Goal: Complete application form: Complete application form

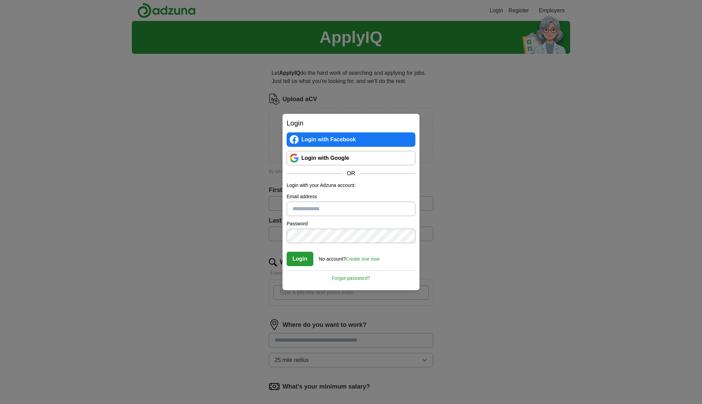
click at [365, 259] on link "Create one now" at bounding box center [363, 258] width 34 height 5
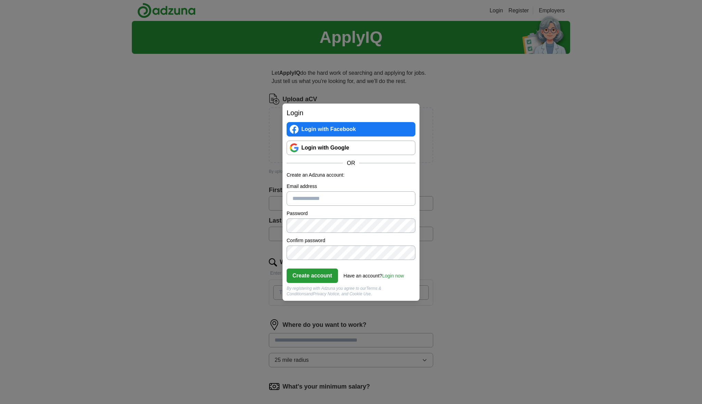
click at [321, 201] on input "Email address" at bounding box center [351, 198] width 129 height 14
type input "**********"
click at [312, 275] on button "Create account" at bounding box center [312, 275] width 51 height 14
click at [396, 275] on link "Login now" at bounding box center [393, 275] width 22 height 5
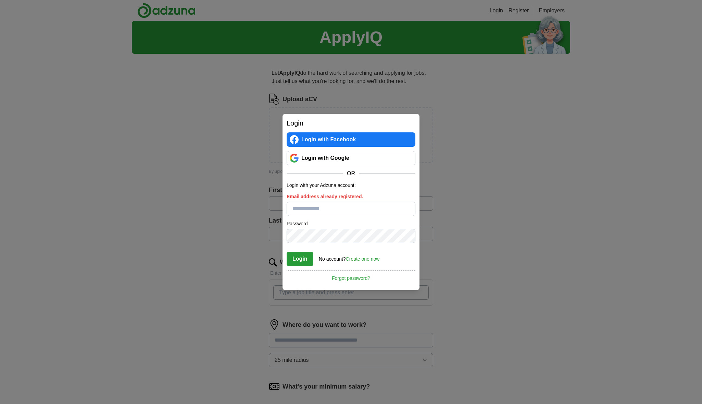
click at [317, 211] on input "Email address already registered." at bounding box center [351, 208] width 129 height 14
type input "**********"
click at [299, 256] on button "Login" at bounding box center [300, 259] width 27 height 14
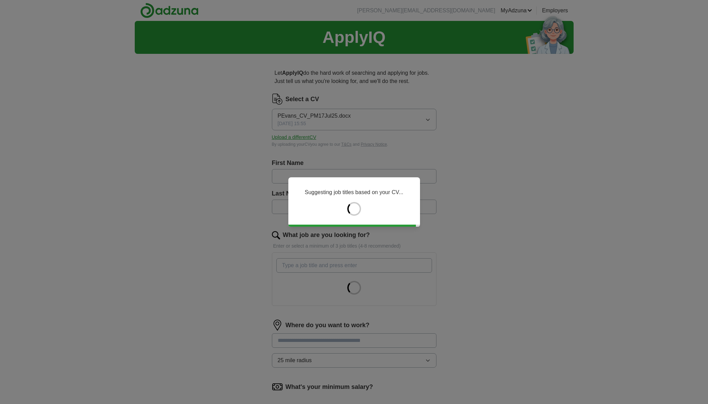
type input "****"
type input "*****"
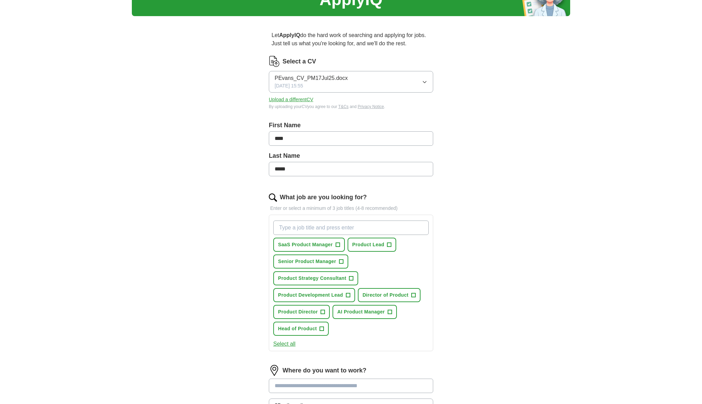
scroll to position [38, 0]
click at [389, 309] on span "+" at bounding box center [390, 311] width 4 height 5
click at [393, 312] on button "AI Product Manager ✓ ×" at bounding box center [365, 311] width 64 height 14
click at [306, 231] on input "What job are you looking for?" at bounding box center [351, 227] width 156 height 14
type input "Product marketing"
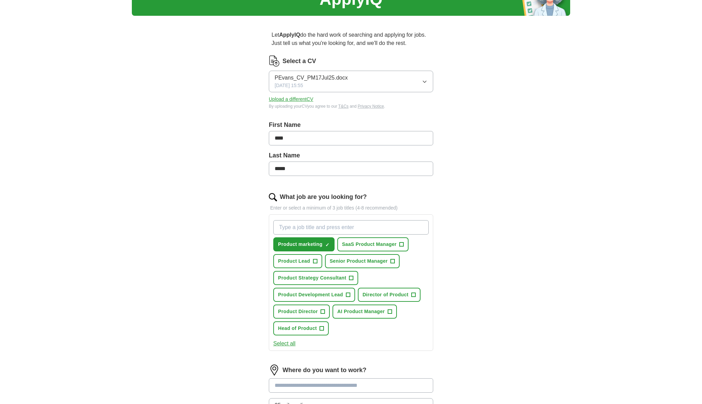
click at [353, 228] on input "What job are you looking for?" at bounding box center [351, 227] width 156 height 14
type input "Head of"
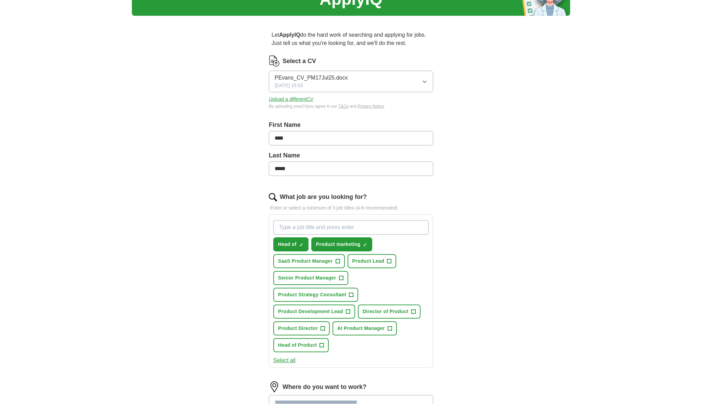
click at [329, 228] on input "What job are you looking for?" at bounding box center [351, 227] width 156 height 14
type input "CEO"
type input "CTO"
type input "COO"
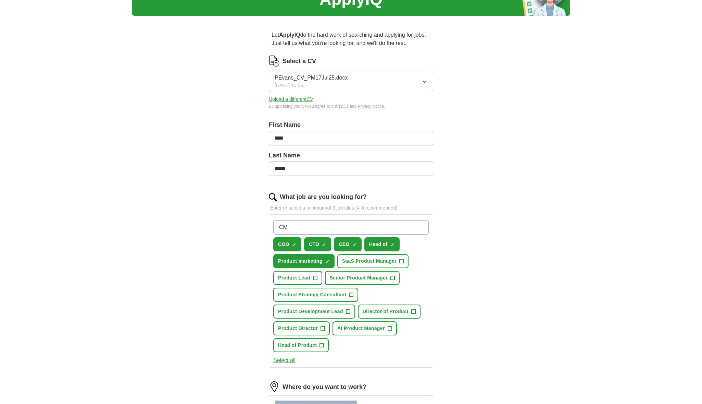
type input "CMO"
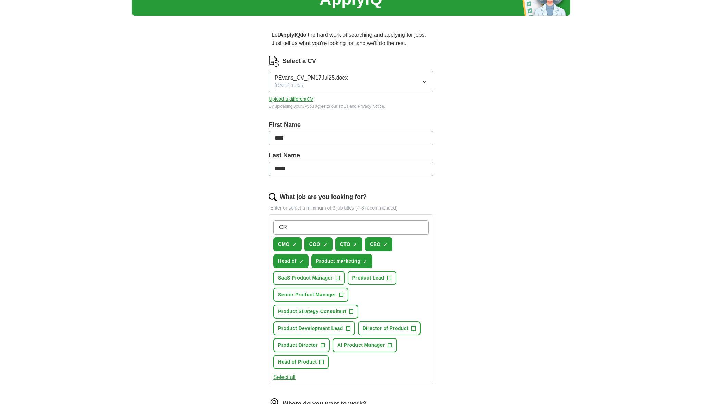
type input "CRO"
type input "Cheif"
type input "Executive"
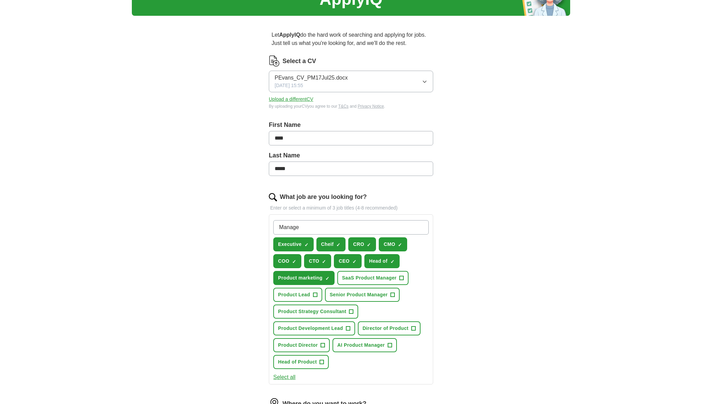
type input "Manager"
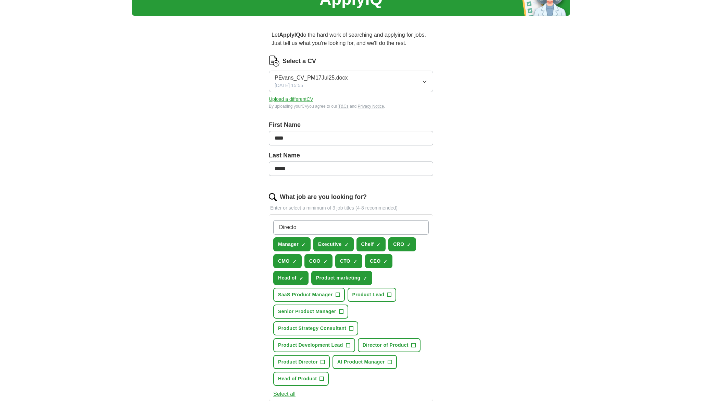
type input "Director"
type input "Technology"
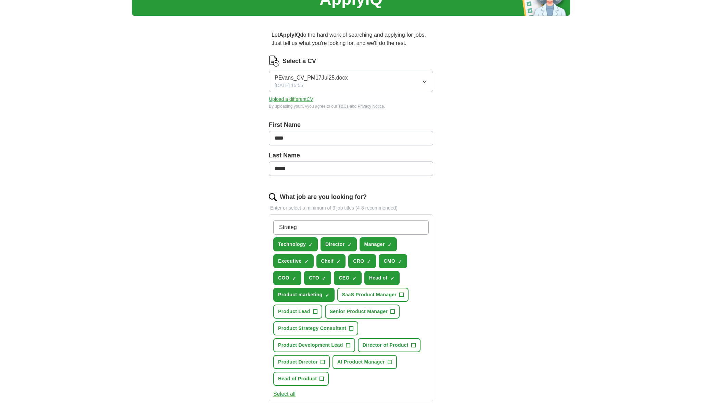
type input "Strategy"
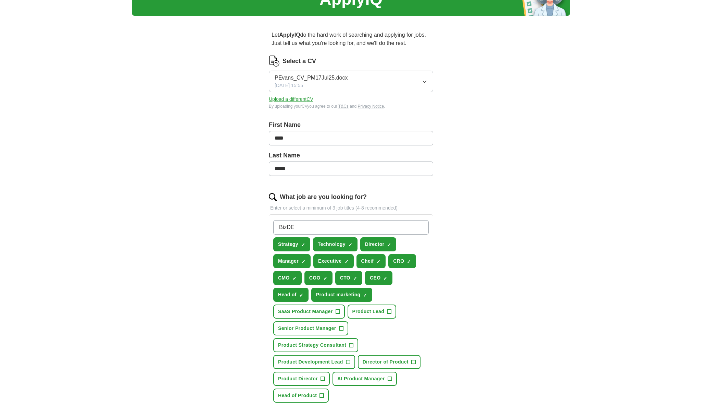
type input "BizDEv"
type input "Business Development"
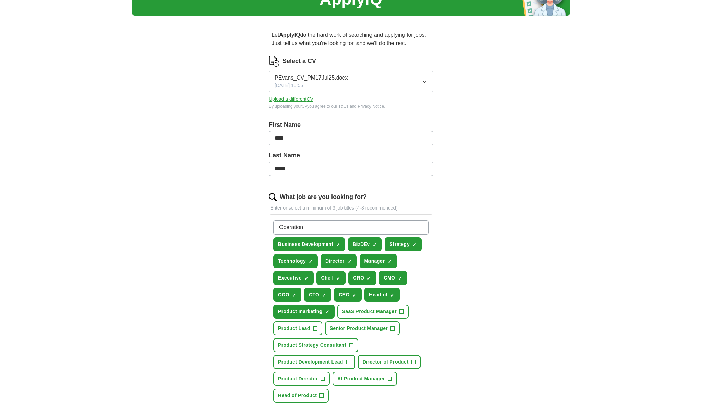
type input "Operations"
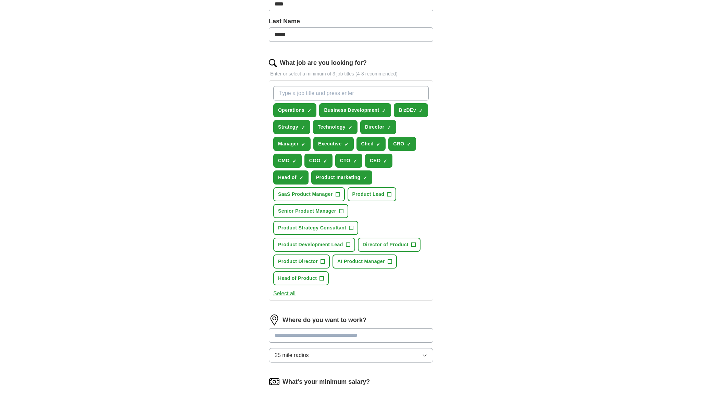
scroll to position [172, 0]
click at [323, 335] on div "Where do you want to work? 25 mile radius" at bounding box center [351, 340] width 164 height 53
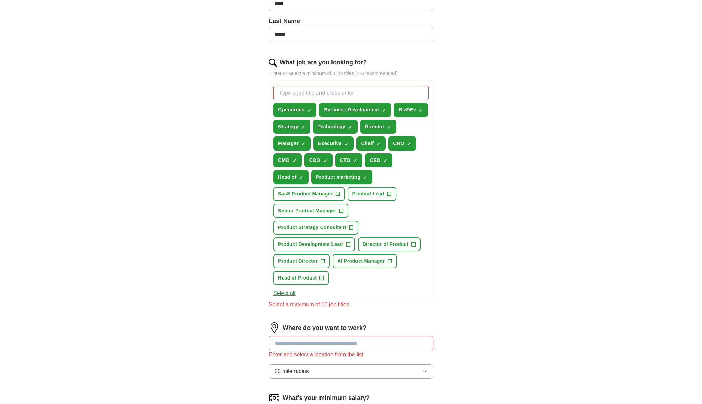
click at [0, 0] on span "×" at bounding box center [0, 0] width 0 height 0
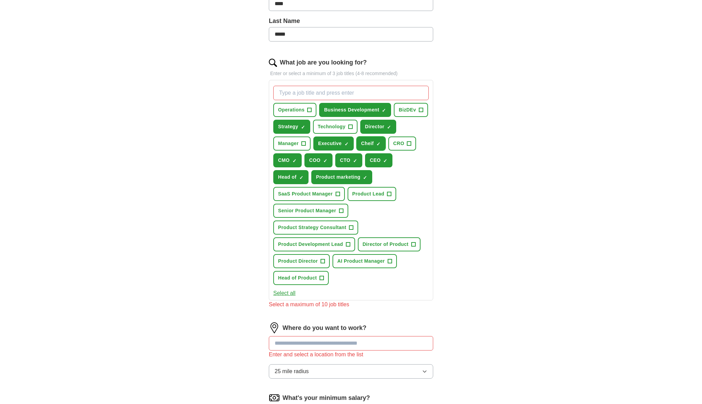
click at [0, 0] on span "×" at bounding box center [0, 0] width 0 height 0
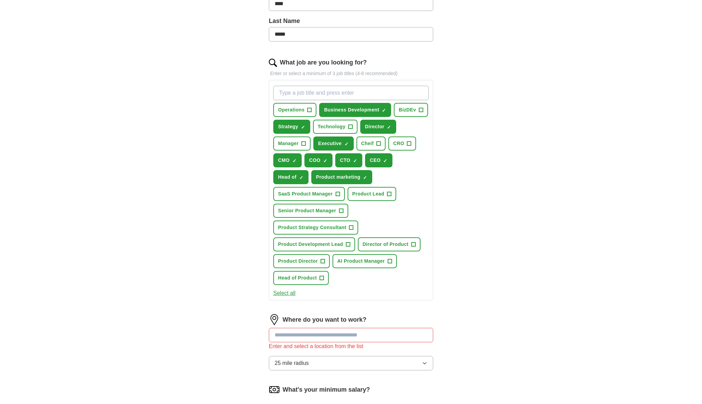
click at [313, 91] on input "What job are you looking for?" at bounding box center [351, 93] width 156 height 14
type input "chief"
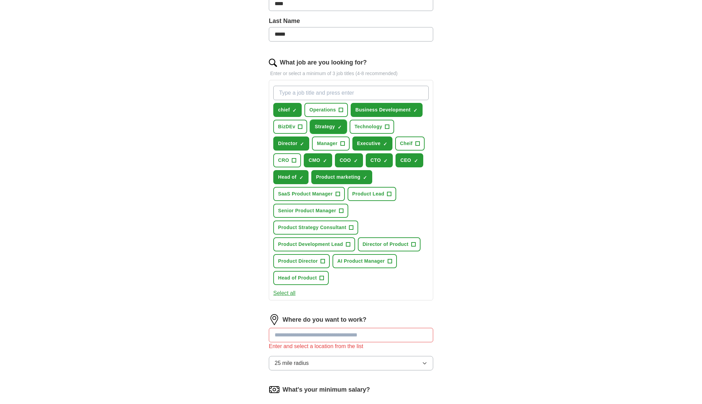
click at [342, 126] on button "Strategy ✓ ×" at bounding box center [328, 127] width 37 height 14
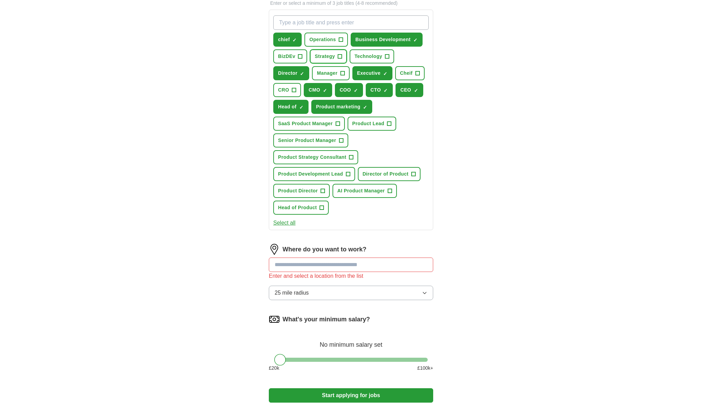
scroll to position [244, 0]
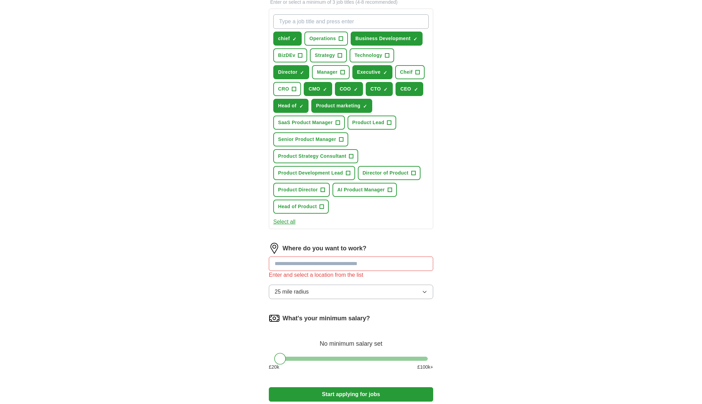
click at [358, 265] on input at bounding box center [351, 263] width 164 height 14
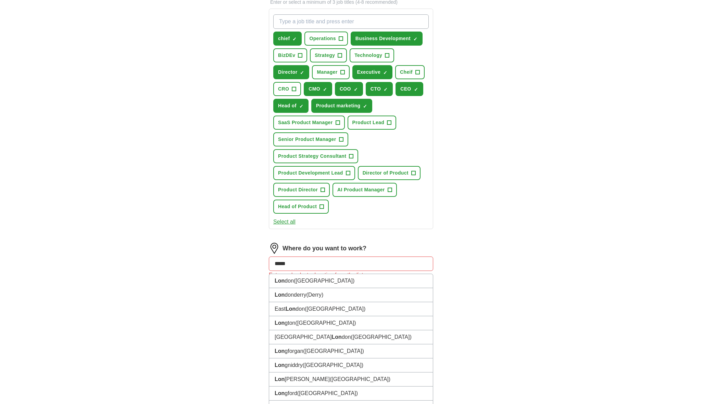
type input "******"
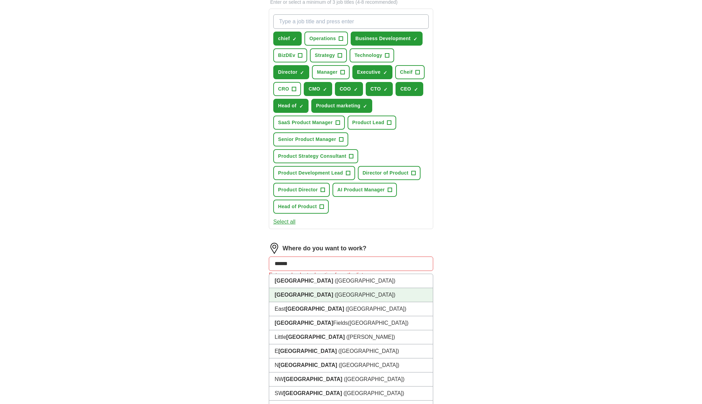
click at [335, 293] on span "(South East England)" at bounding box center [365, 295] width 61 height 6
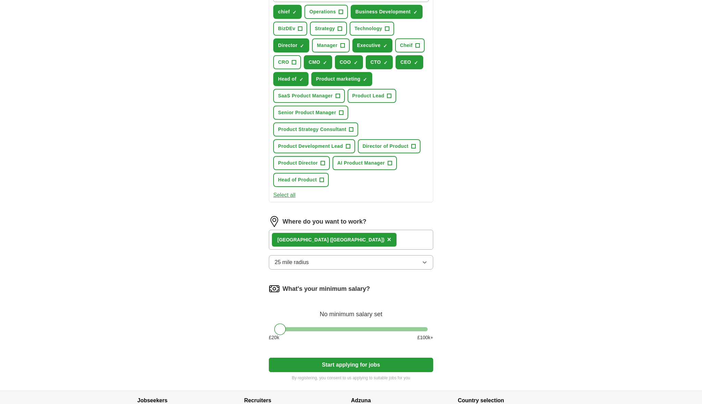
scroll to position [278, 0]
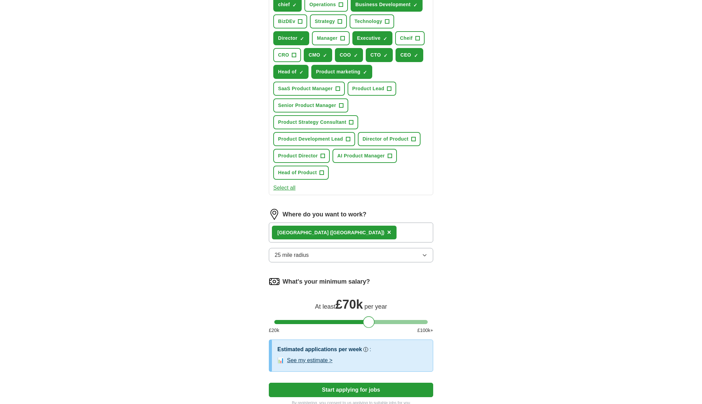
drag, startPoint x: 280, startPoint y: 323, endPoint x: 368, endPoint y: 322, distance: 88.4
click at [368, 322] on div at bounding box center [369, 322] width 12 height 12
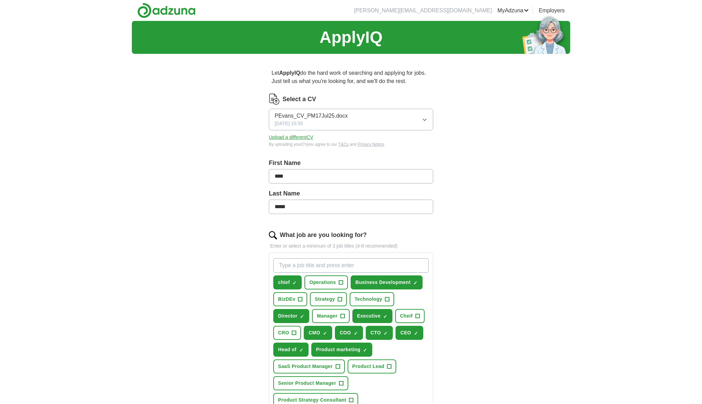
scroll to position [366, 0]
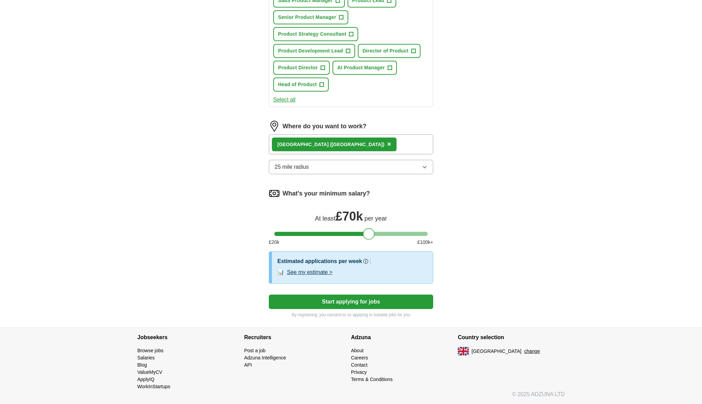
click at [353, 302] on button "Start applying for jobs" at bounding box center [351, 301] width 164 height 14
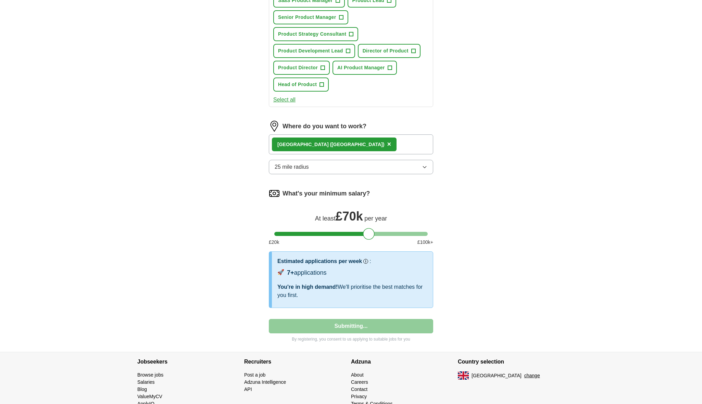
select select "**"
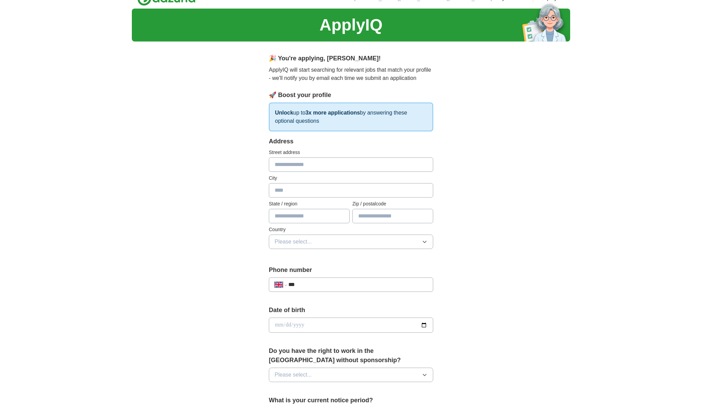
scroll to position [0, 0]
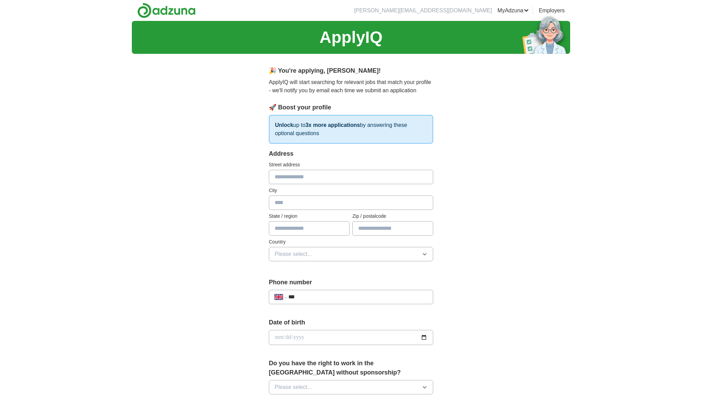
click at [308, 179] on input "text" at bounding box center [351, 177] width 164 height 14
type input "**********"
type input "*******"
click at [335, 257] on button "Please select..." at bounding box center [351, 254] width 164 height 14
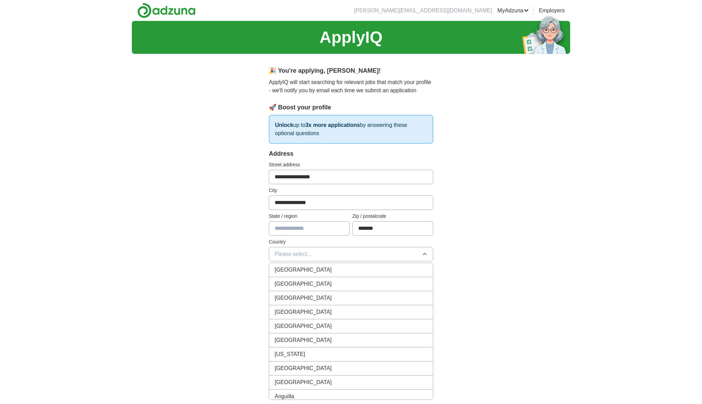
click at [326, 269] on div "[GEOGRAPHIC_DATA]" at bounding box center [351, 270] width 153 height 8
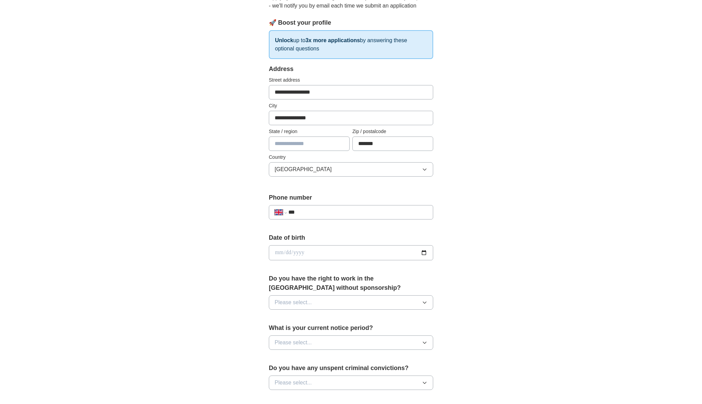
scroll to position [95, 0]
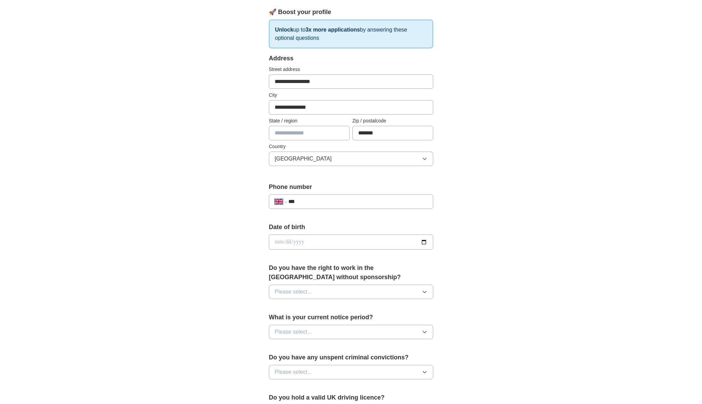
click at [325, 201] on input "***" at bounding box center [358, 201] width 139 height 8
type input "**********"
click at [320, 245] on input "date" at bounding box center [351, 241] width 164 height 15
type input "**********"
click at [332, 292] on button "Please select..." at bounding box center [351, 291] width 164 height 14
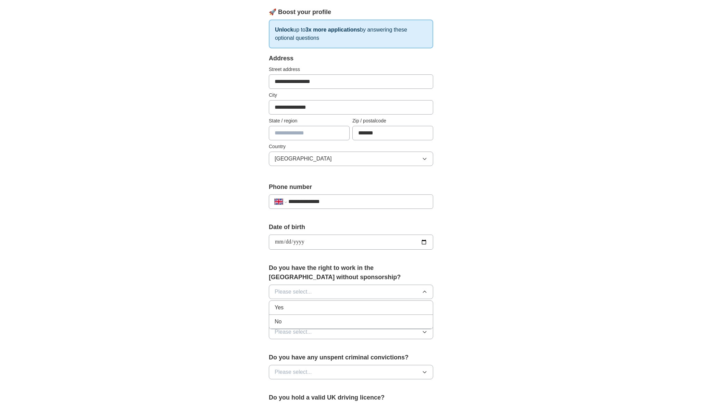
click at [306, 307] on div "Yes" at bounding box center [351, 307] width 153 height 8
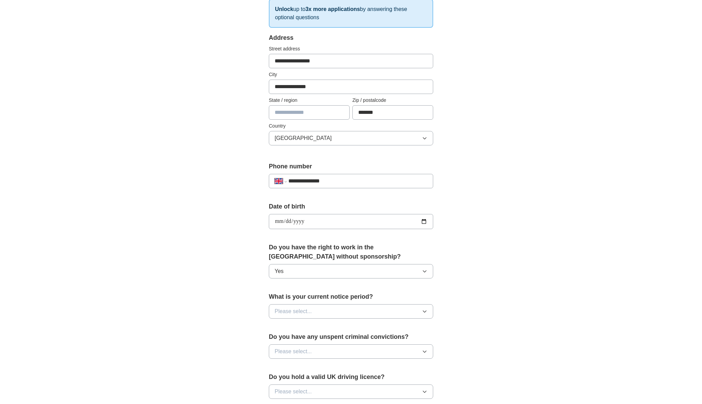
scroll to position [122, 0]
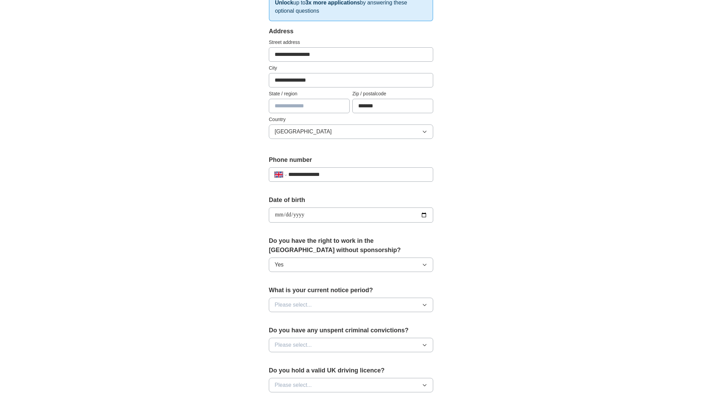
click at [321, 307] on button "Please select..." at bounding box center [351, 304] width 164 height 14
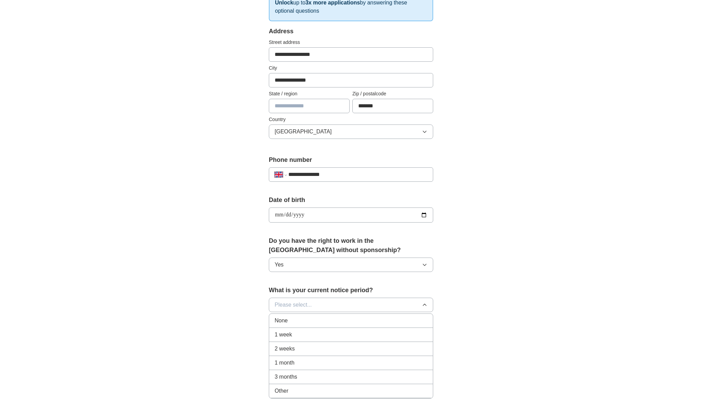
click at [309, 336] on div "1 week" at bounding box center [351, 334] width 153 height 8
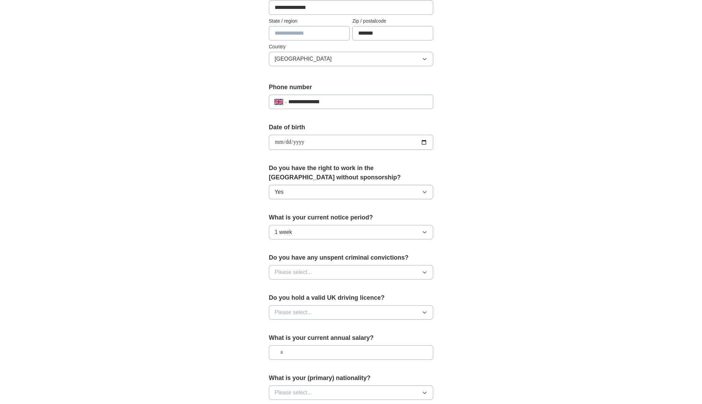
scroll to position [219, 0]
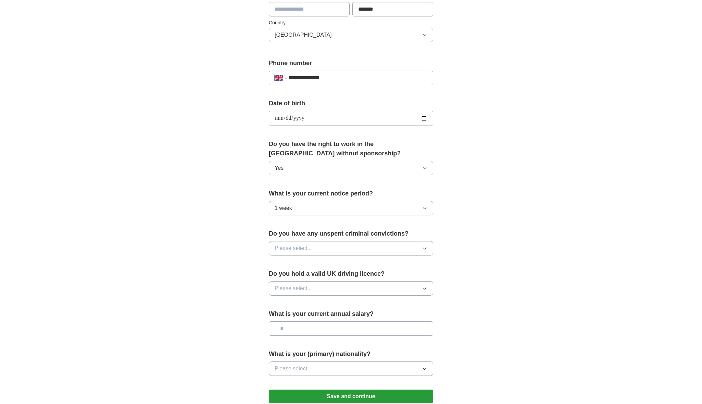
click at [327, 247] on button "Please select..." at bounding box center [351, 248] width 164 height 14
click at [298, 279] on div "No" at bounding box center [351, 278] width 153 height 8
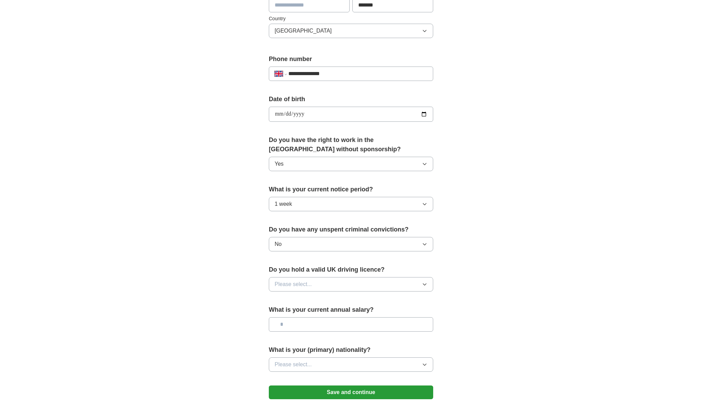
scroll to position [229, 0]
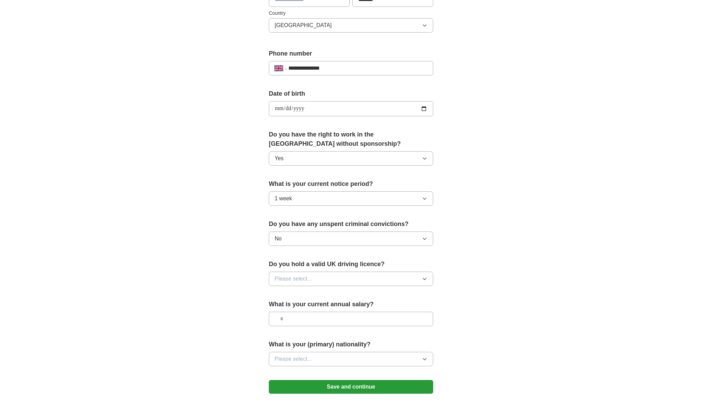
click at [327, 276] on button "Please select..." at bounding box center [351, 278] width 164 height 14
click at [299, 292] on div "Yes" at bounding box center [351, 294] width 153 height 8
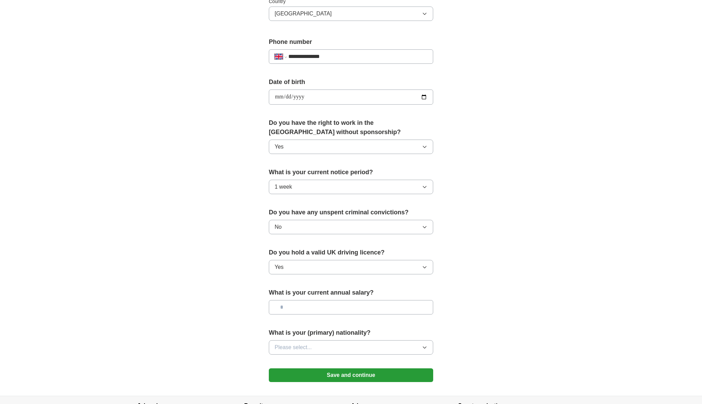
scroll to position [256, 0]
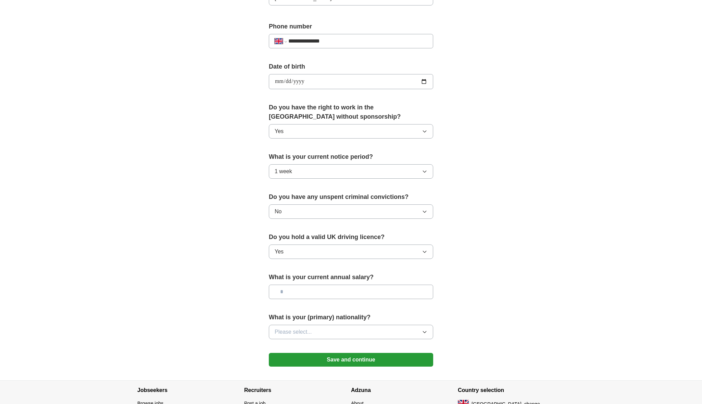
click at [311, 294] on input "text" at bounding box center [351, 291] width 164 height 14
type input "*******"
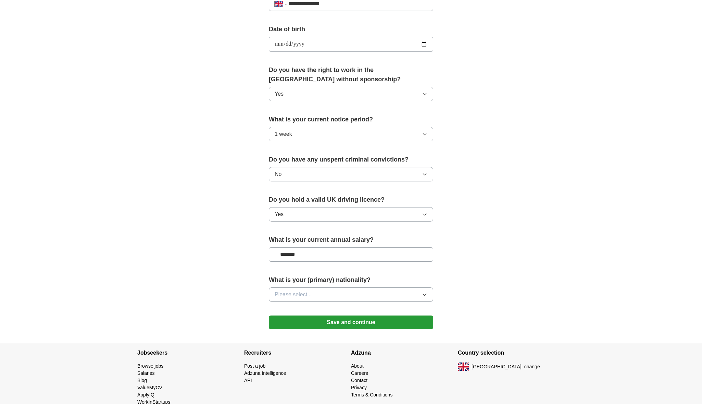
scroll to position [307, 0]
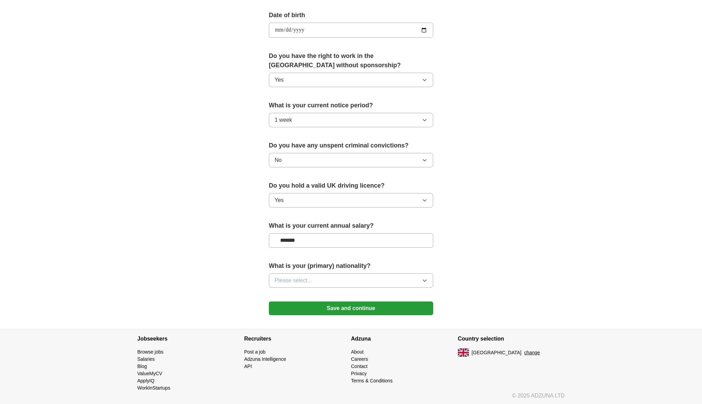
click at [333, 280] on button "Please select..." at bounding box center [351, 280] width 164 height 14
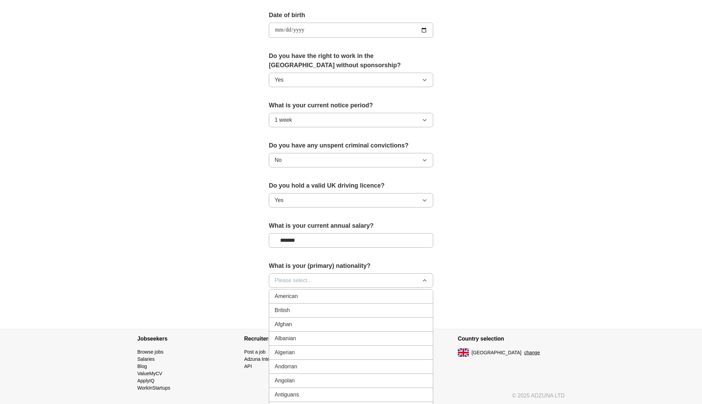
click at [309, 306] on li "British" at bounding box center [351, 310] width 164 height 14
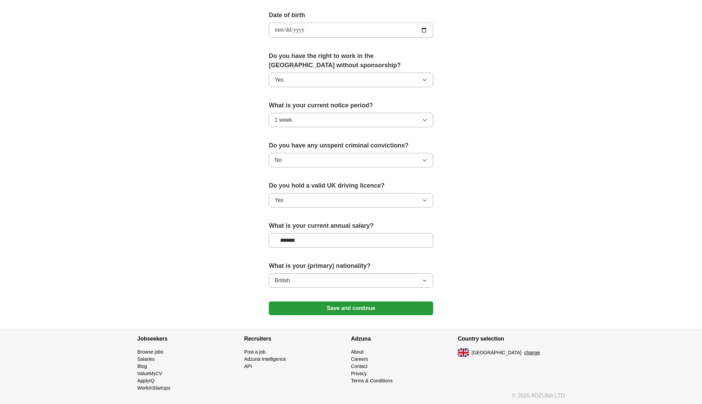
click at [360, 311] on button "Save and continue" at bounding box center [351, 308] width 164 height 14
